Goal: Transaction & Acquisition: Purchase product/service

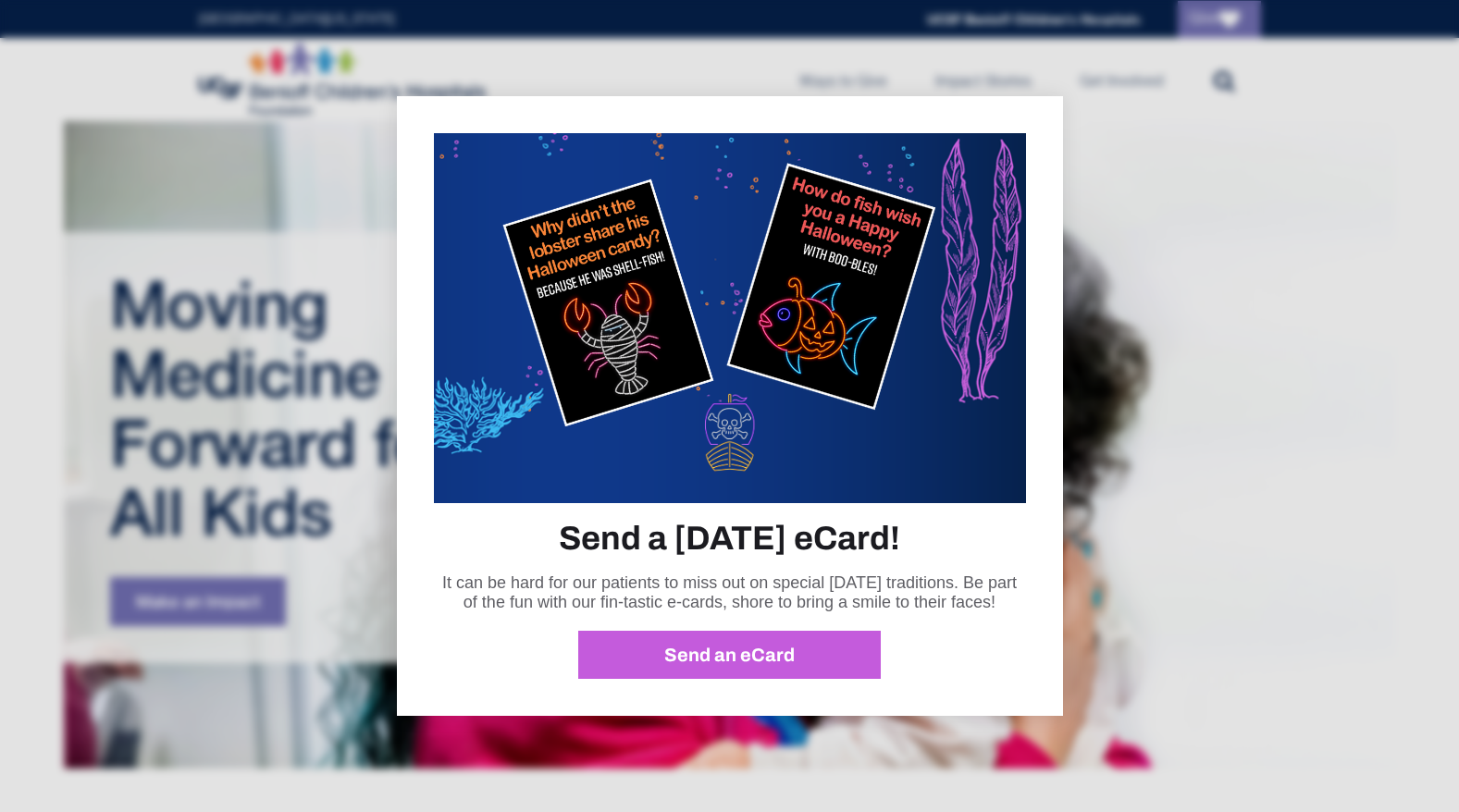
click at [1250, 407] on div at bounding box center [730, 406] width 1459 height 812
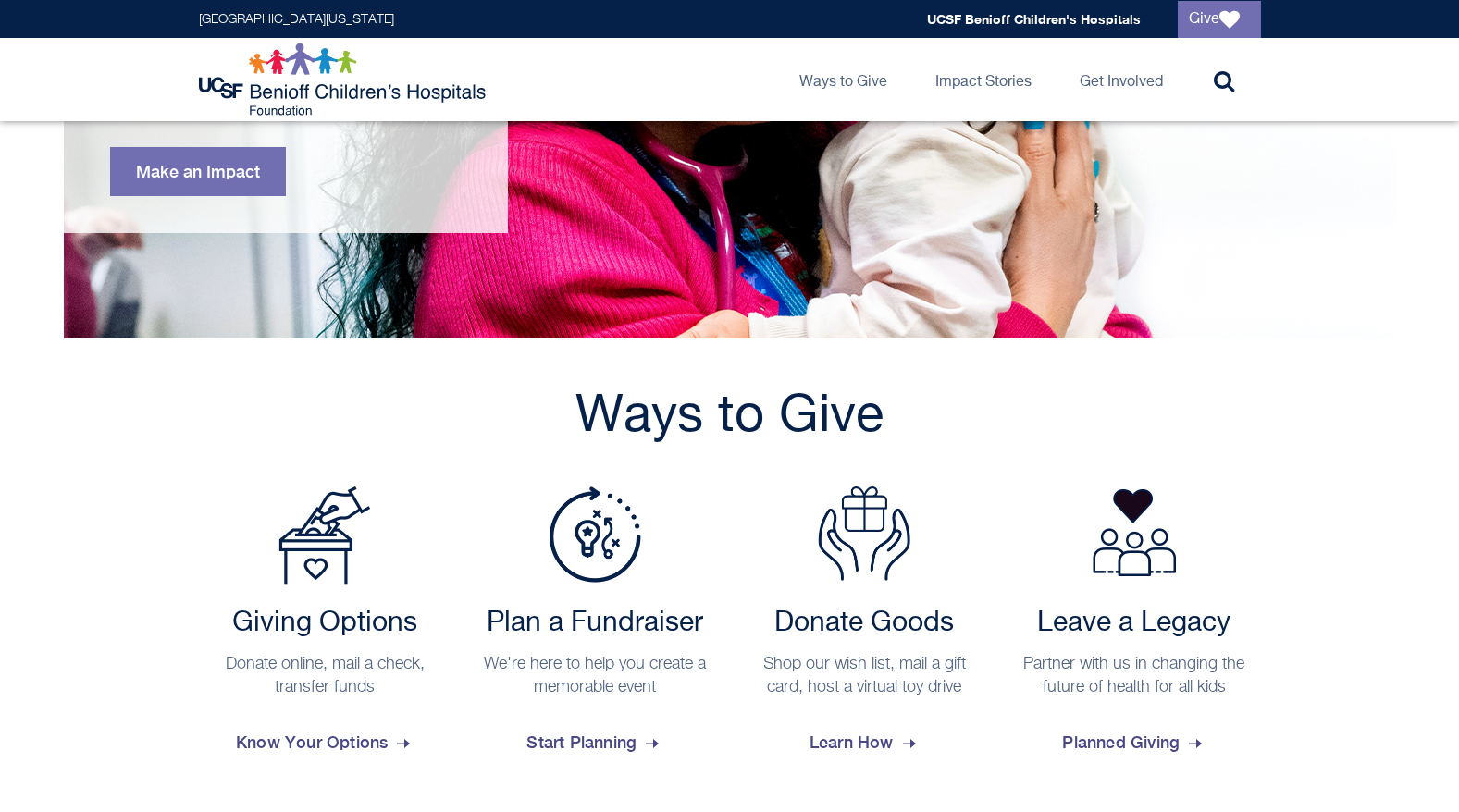
scroll to position [463, 0]
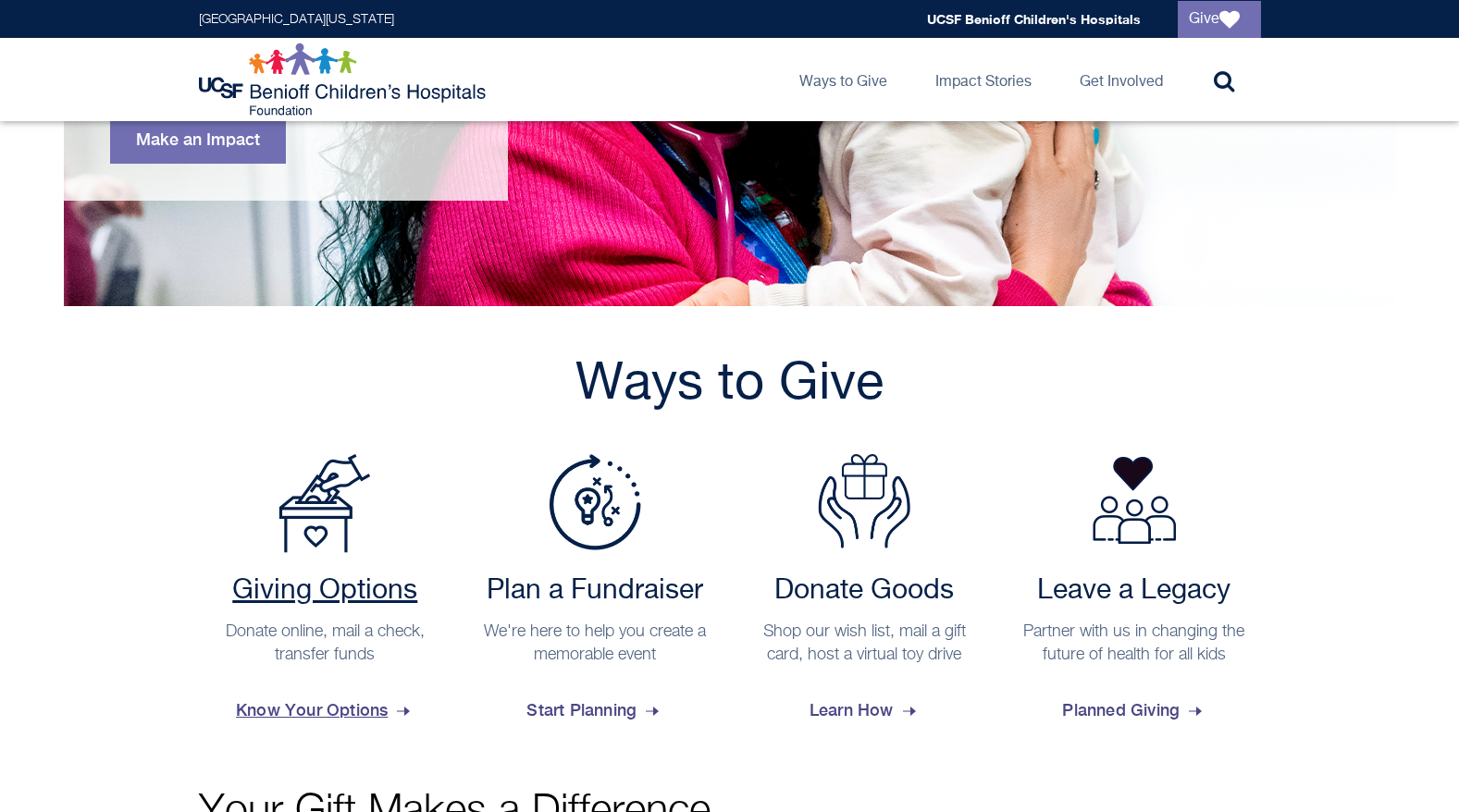
click at [324, 587] on h2 "Giving Options" at bounding box center [326, 591] width 235 height 34
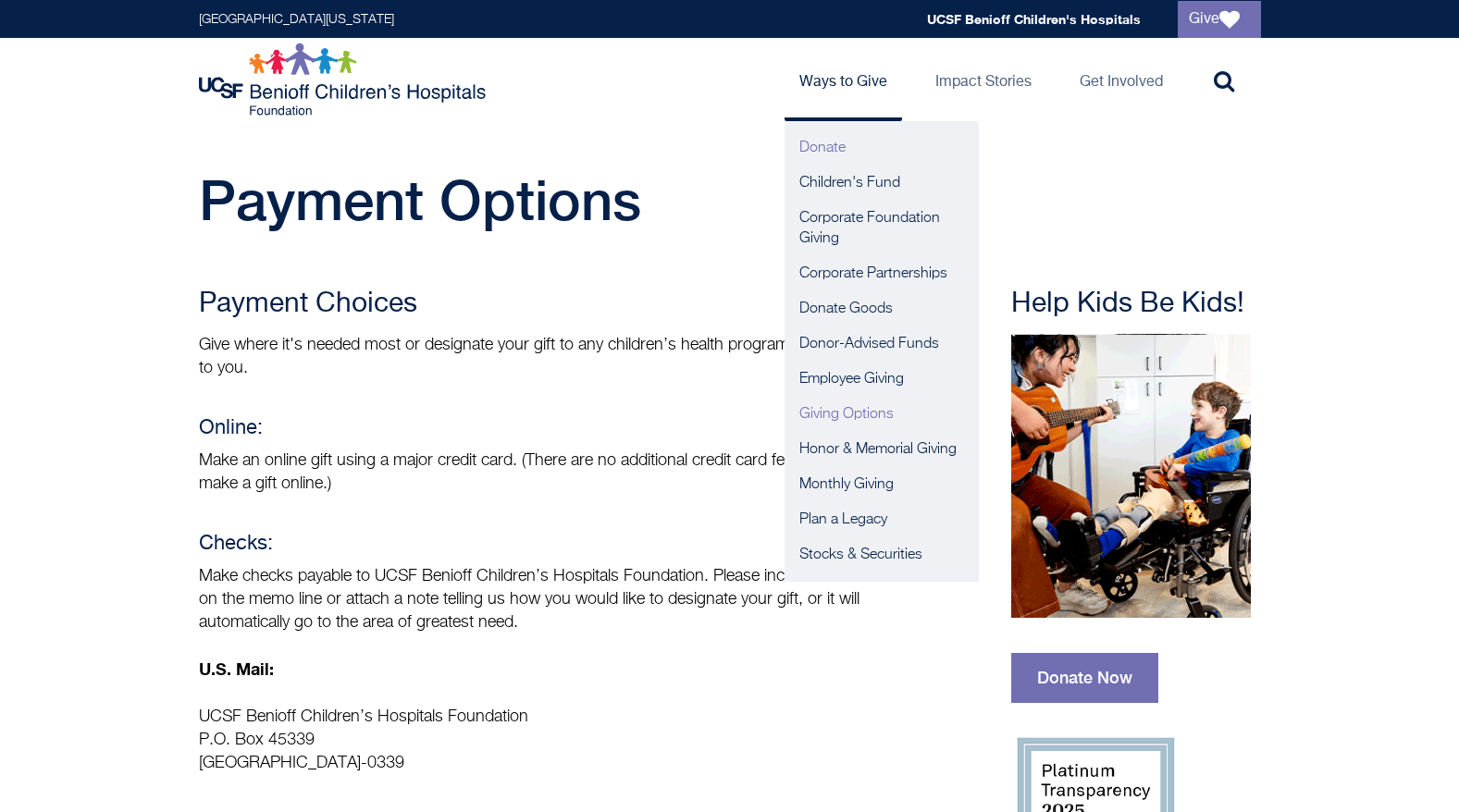
click at [827, 148] on link "Donate" at bounding box center [882, 148] width 194 height 36
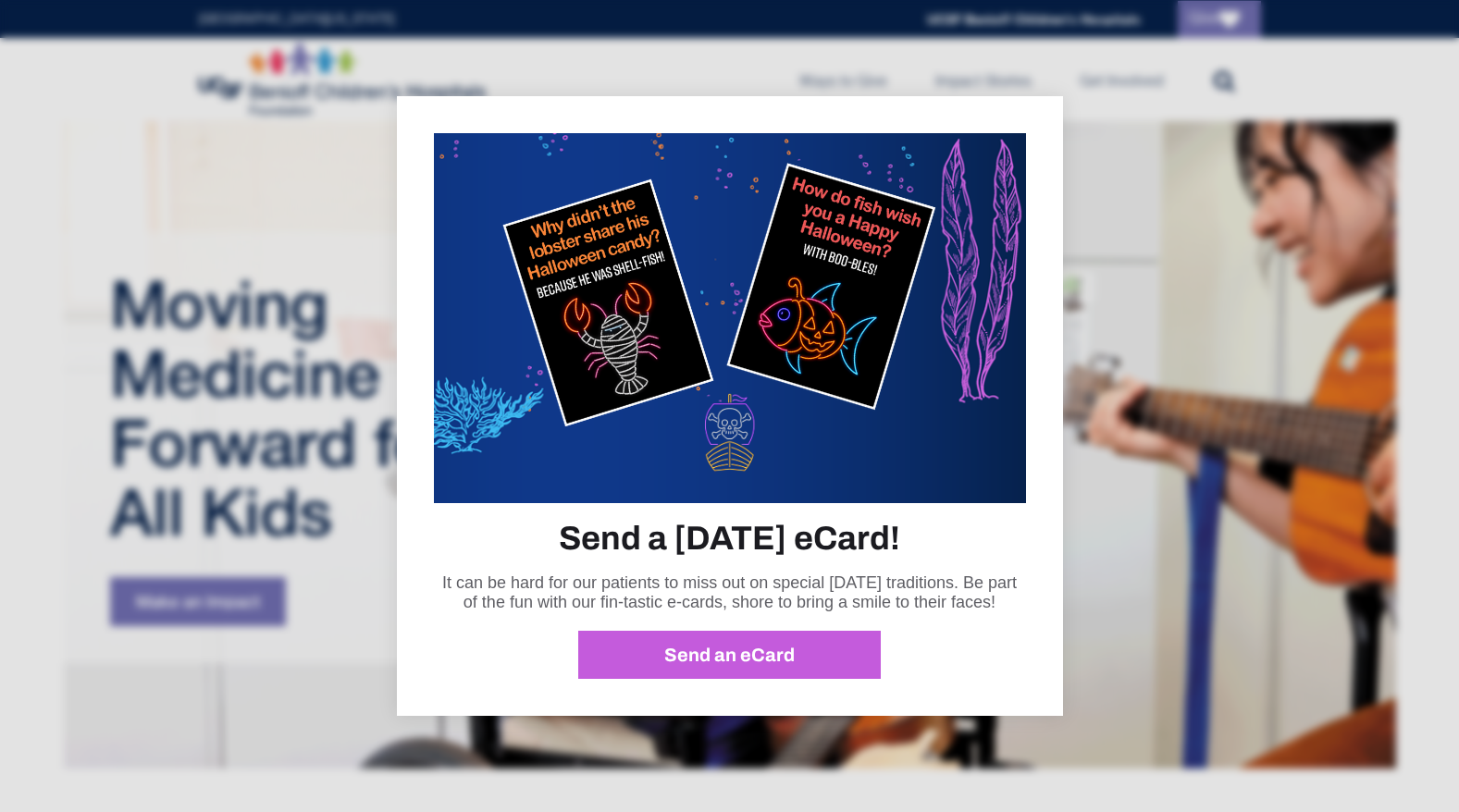
click at [1196, 256] on div at bounding box center [730, 406] width 1459 height 812
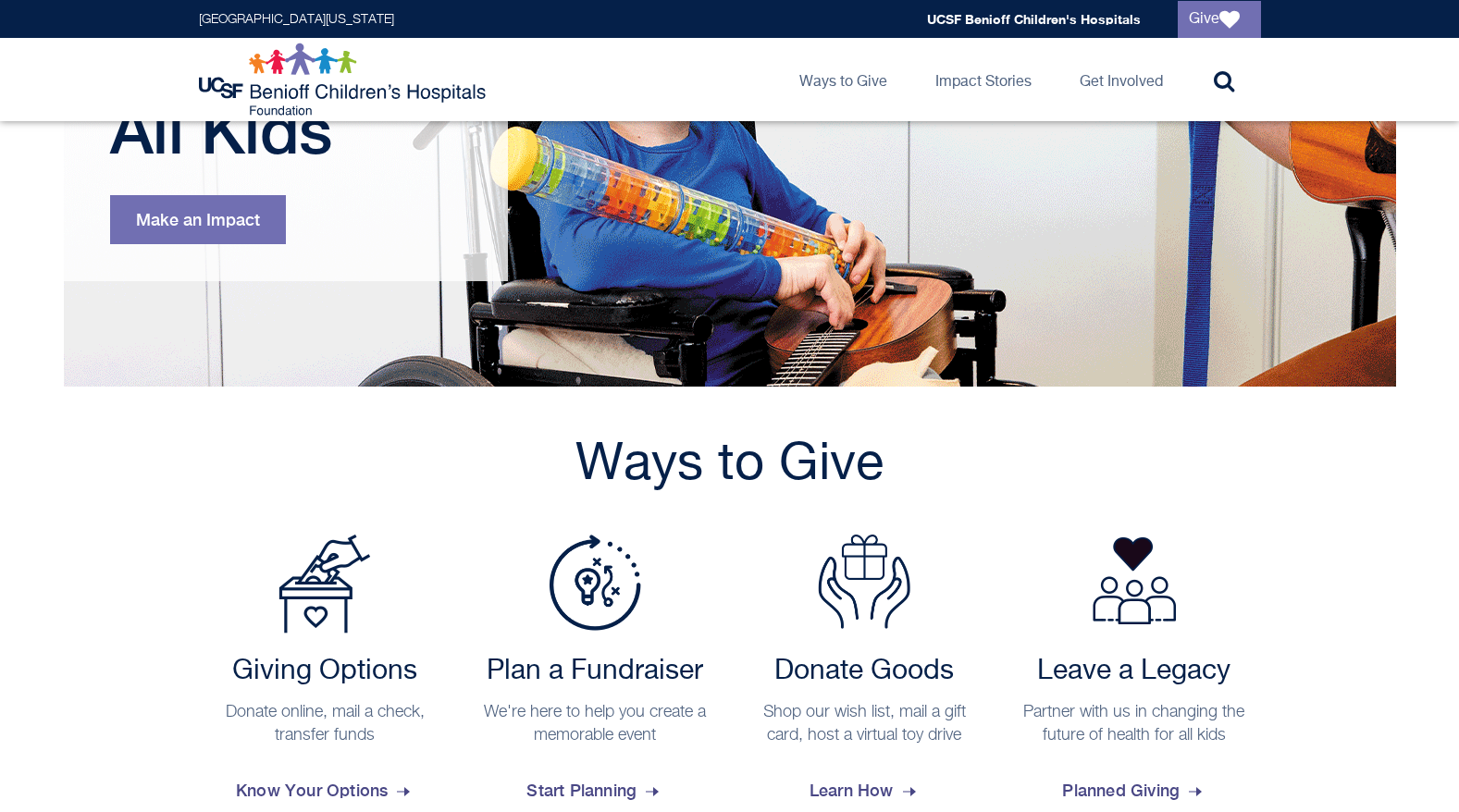
scroll to position [463, 0]
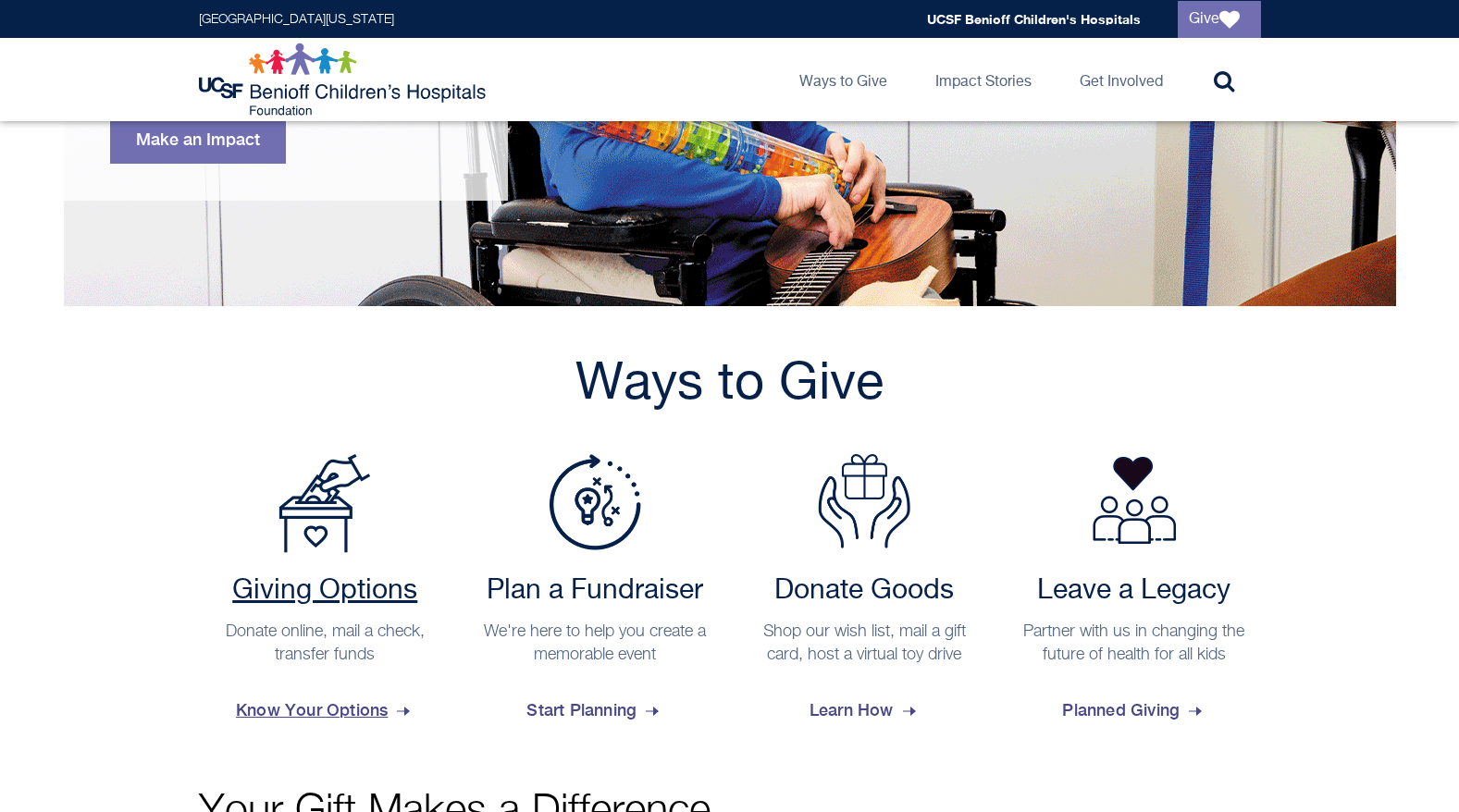
click at [294, 595] on h2 "Giving Options" at bounding box center [326, 591] width 235 height 34
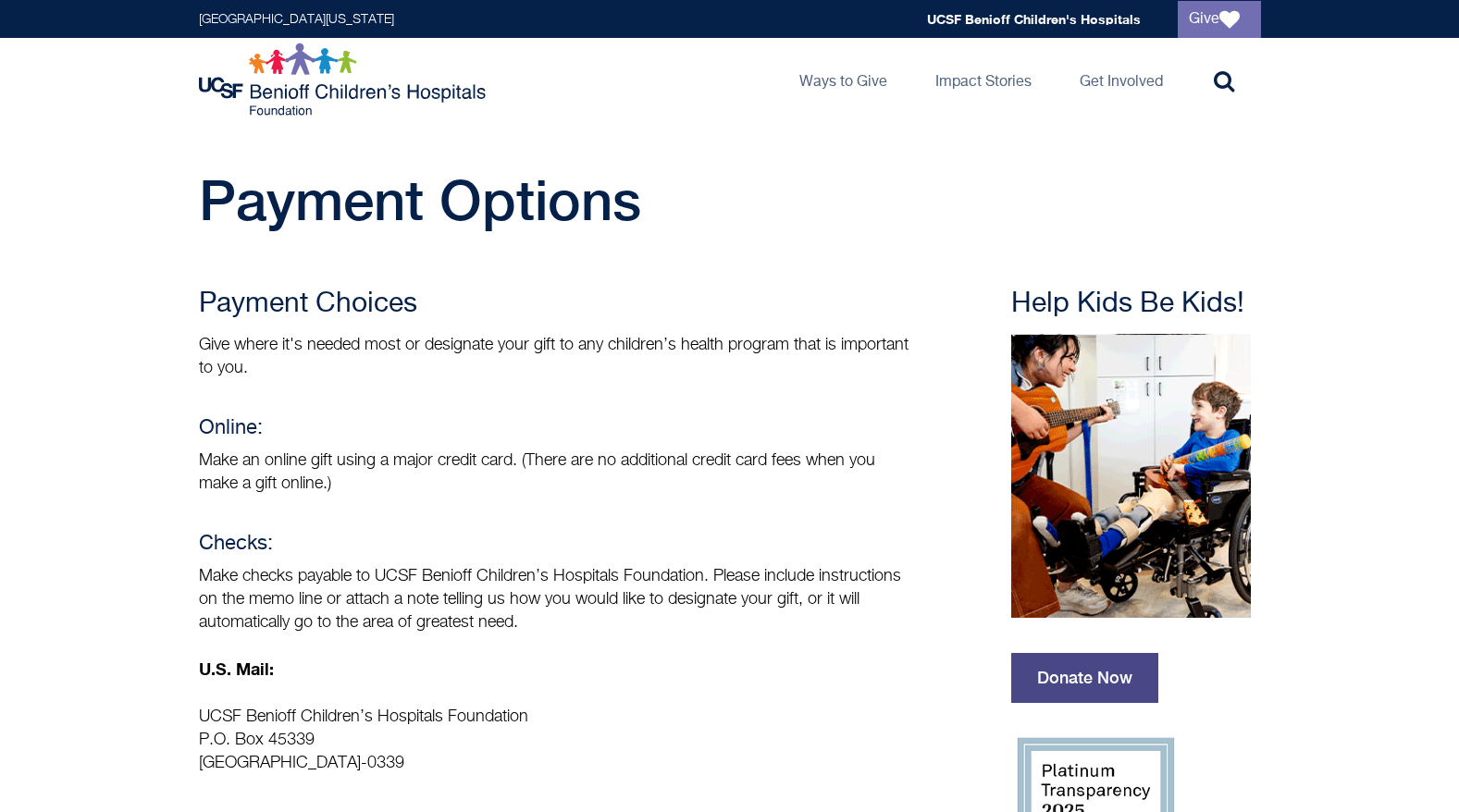
click at [1095, 681] on link "Donate Now" at bounding box center [1084, 678] width 147 height 50
